Goal: Task Accomplishment & Management: Manage account settings

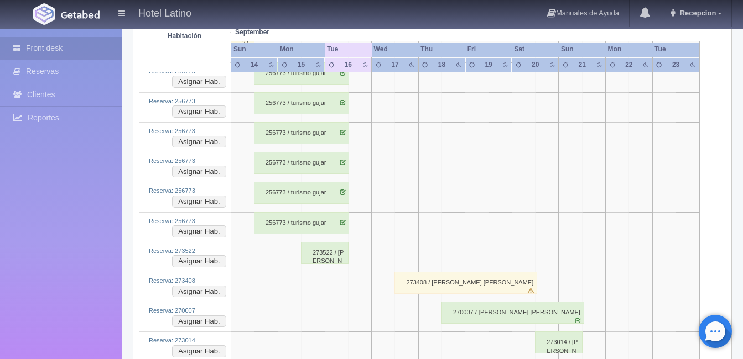
scroll to position [2215, 0]
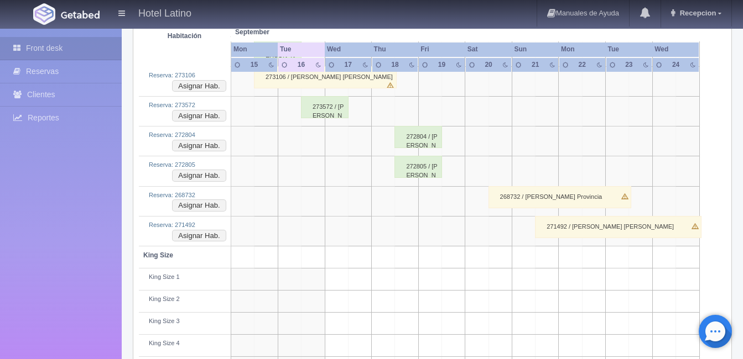
scroll to position [946, 0]
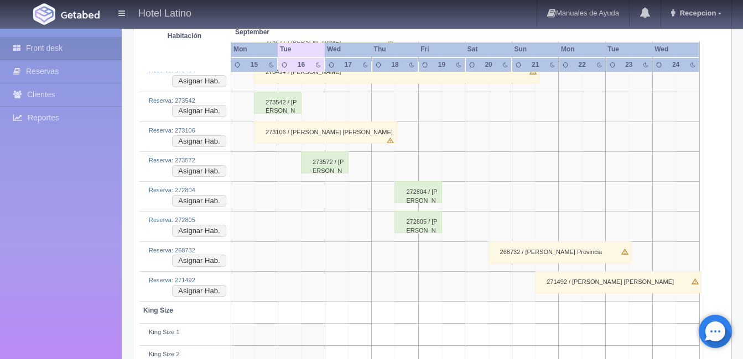
click at [311, 169] on div "273572 / Felicitas Cantabrana Juarez" at bounding box center [325, 163] width 48 height 22
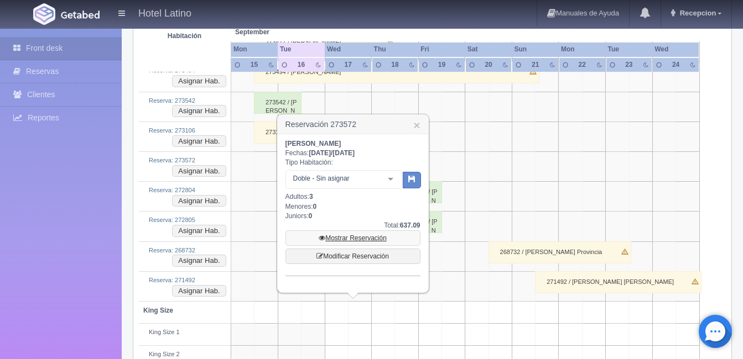
click at [342, 231] on link "Mostrar Reservación" at bounding box center [352, 238] width 135 height 15
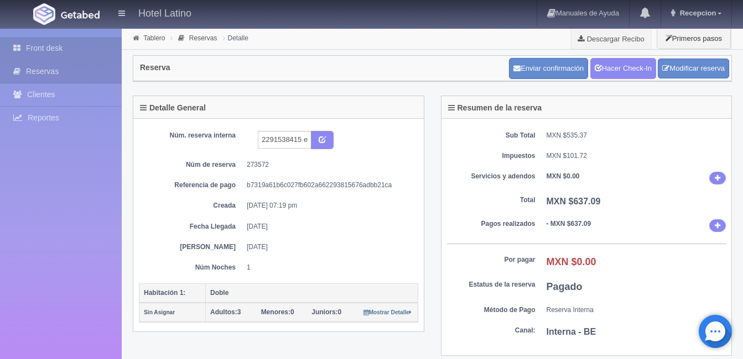
click at [41, 44] on link "Front desk" at bounding box center [61, 48] width 122 height 23
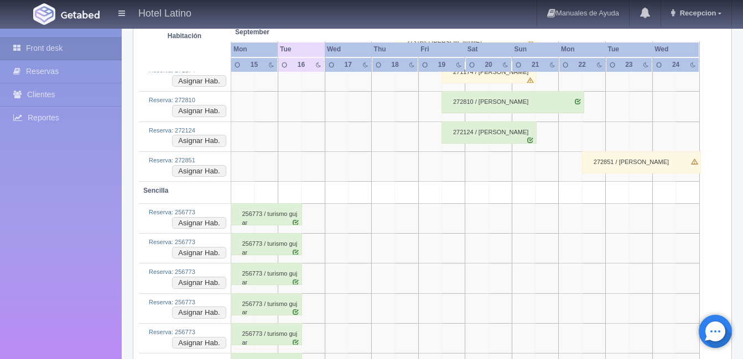
scroll to position [1991, 0]
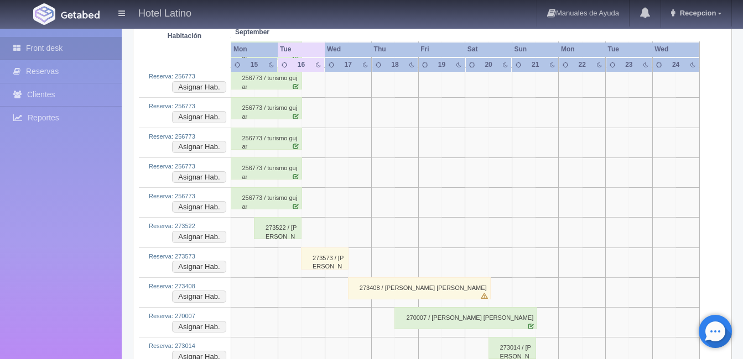
click at [325, 259] on div "273573 / [PERSON_NAME] [PERSON_NAME] G" at bounding box center [325, 259] width 48 height 22
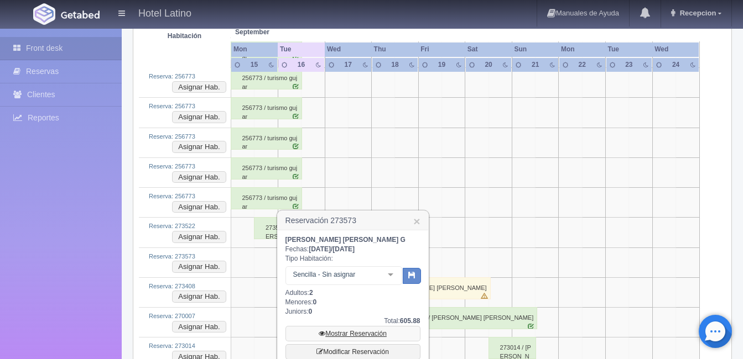
click at [345, 338] on link "Mostrar Reservación" at bounding box center [352, 333] width 135 height 15
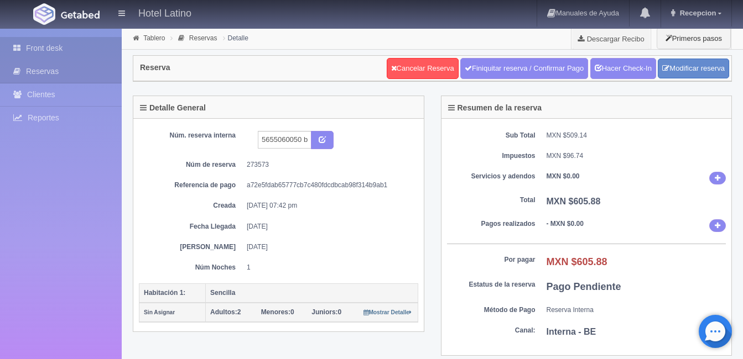
click at [51, 50] on link "Front desk" at bounding box center [61, 48] width 122 height 23
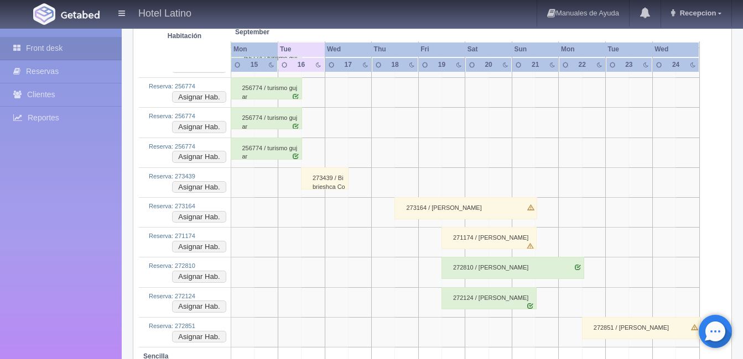
scroll to position [1935, 0]
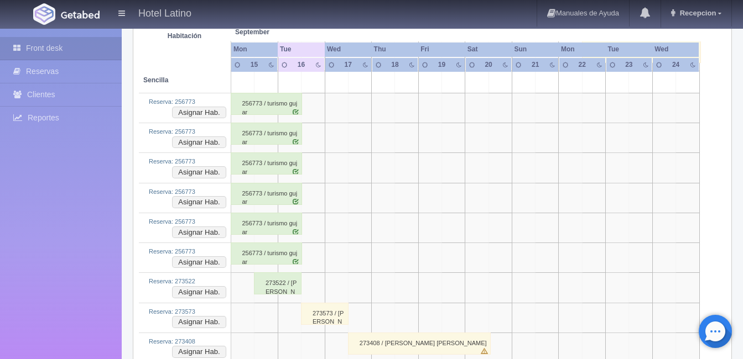
click at [335, 320] on div "273573 / [PERSON_NAME] [PERSON_NAME] G" at bounding box center [325, 314] width 48 height 22
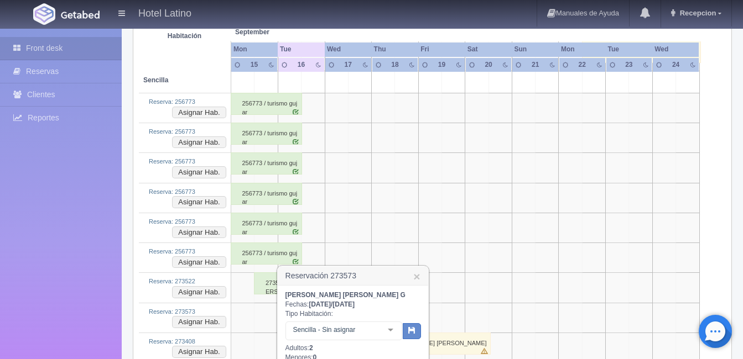
scroll to position [1991, 0]
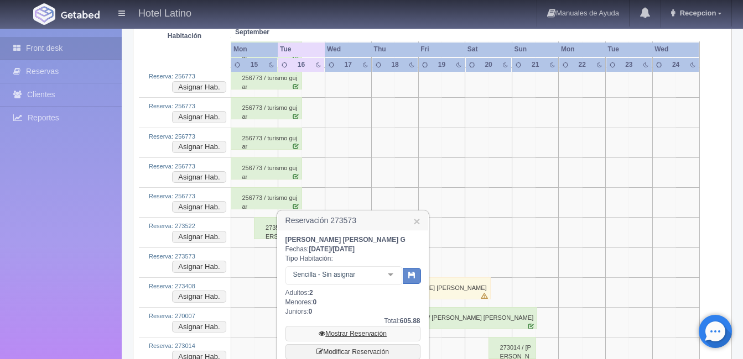
click at [349, 333] on link "Mostrar Reservación" at bounding box center [352, 333] width 135 height 15
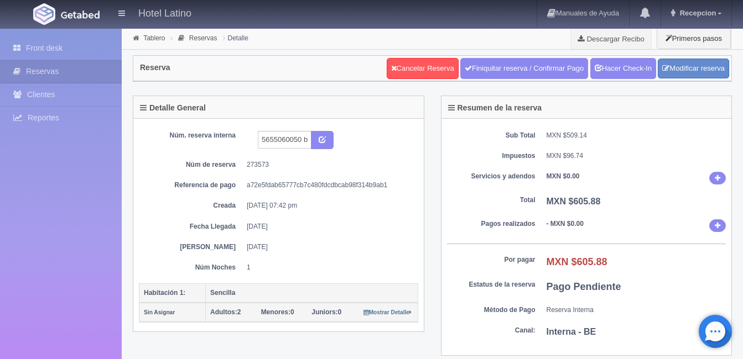
click at [101, 163] on div at bounding box center [61, 152] width 122 height 29
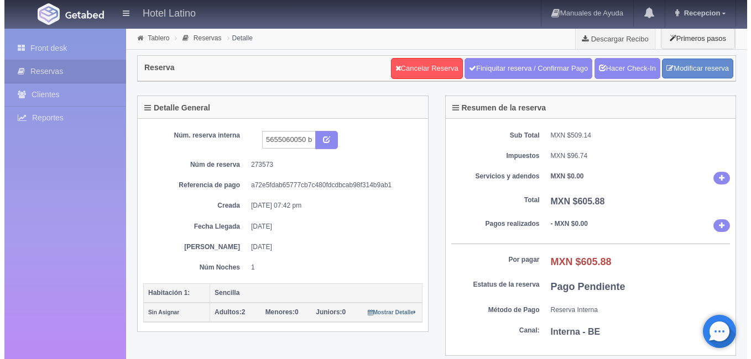
scroll to position [55, 0]
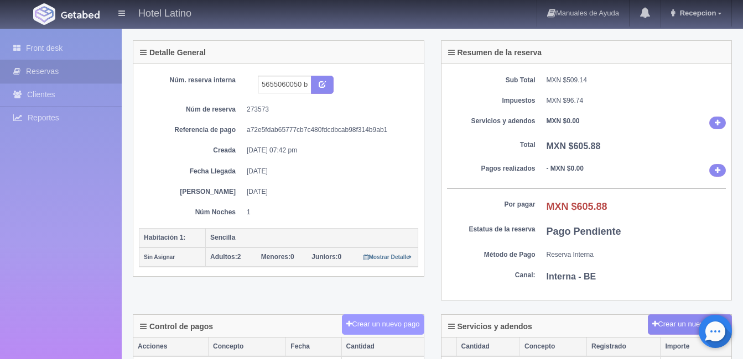
click at [369, 322] on button "Crear un nuevo pago" at bounding box center [383, 325] width 82 height 20
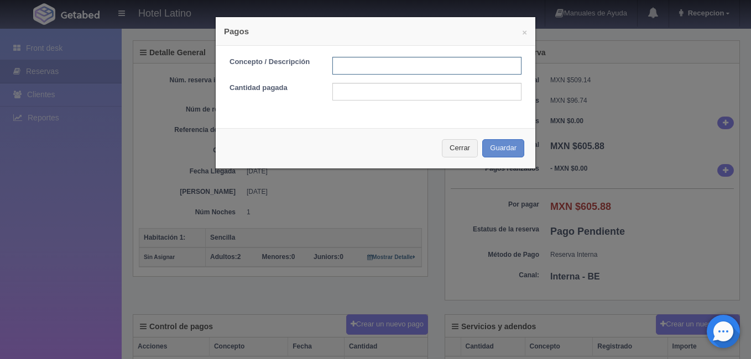
click at [336, 69] on input "text" at bounding box center [426, 66] width 189 height 18
type input "227"
click at [338, 96] on input "text" at bounding box center [426, 92] width 189 height 18
type input "605.88"
click at [511, 148] on button "Guardar" at bounding box center [503, 148] width 42 height 18
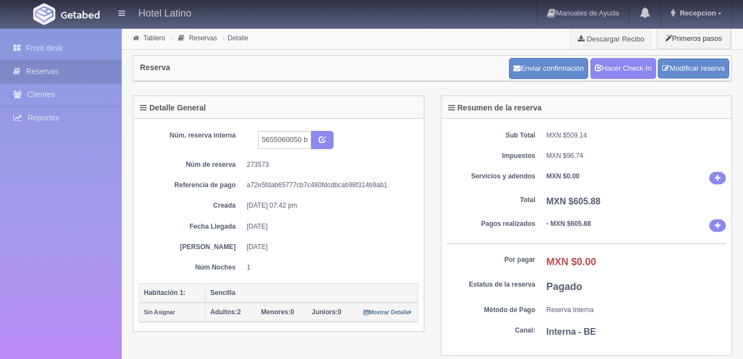
scroll to position [55, 0]
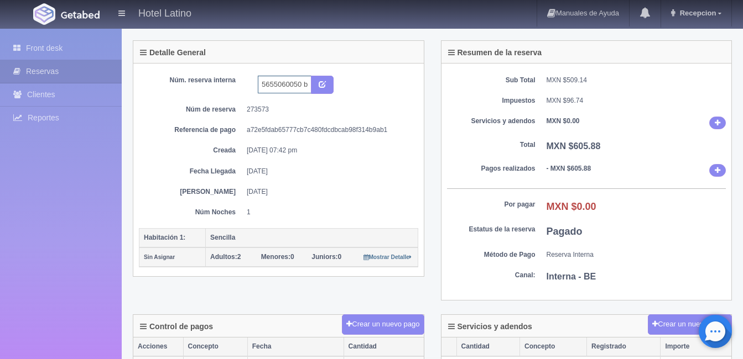
click at [300, 85] on input "5655060050 booking" at bounding box center [285, 85] width 54 height 18
type input "5655060050 booking 227"
click at [327, 86] on button "submit" at bounding box center [322, 85] width 23 height 19
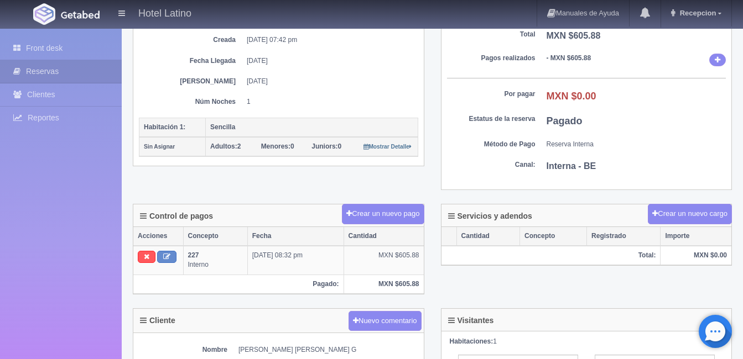
scroll to position [387, 0]
